Goal: Task Accomplishment & Management: Complete application form

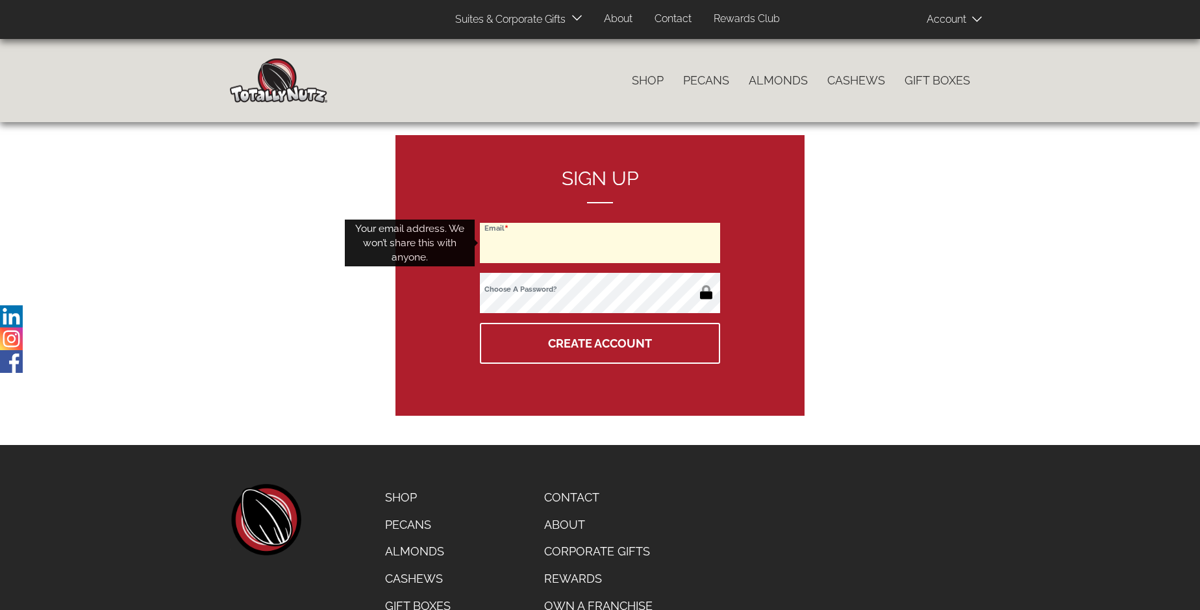
click at [600, 243] on input "Email" at bounding box center [600, 243] width 240 height 40
type input "[EMAIL_ADDRESS][DOMAIN_NAME]"
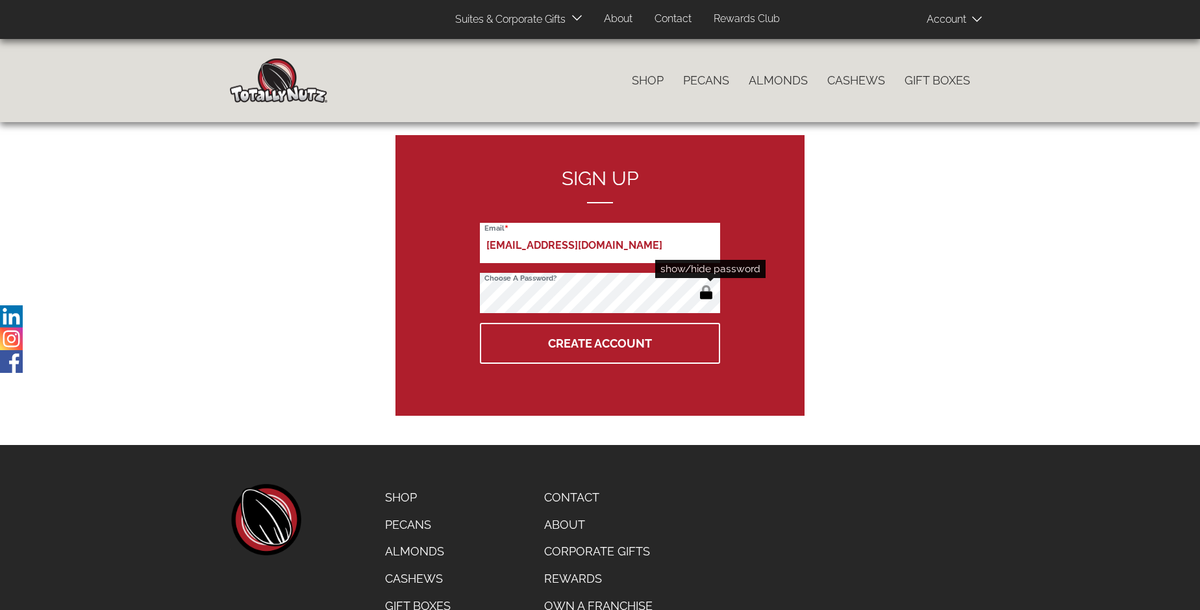
click at [706, 293] on button "button" at bounding box center [705, 293] width 21 height 21
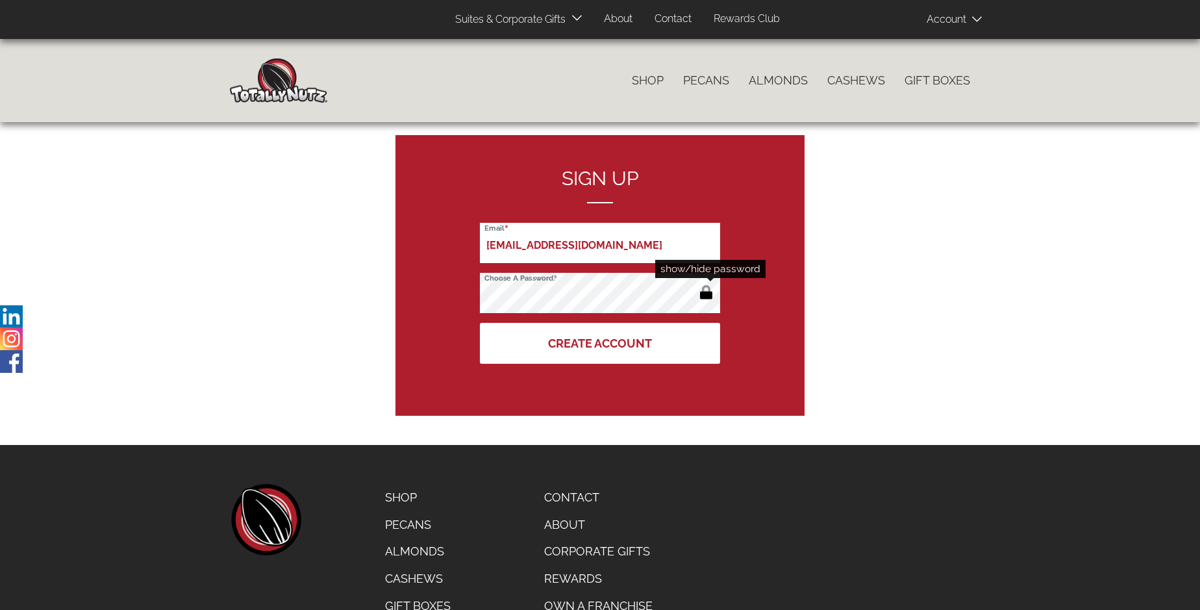
click at [600, 343] on button "Create Account" at bounding box center [600, 343] width 240 height 41
